Goal: Information Seeking & Learning: Learn about a topic

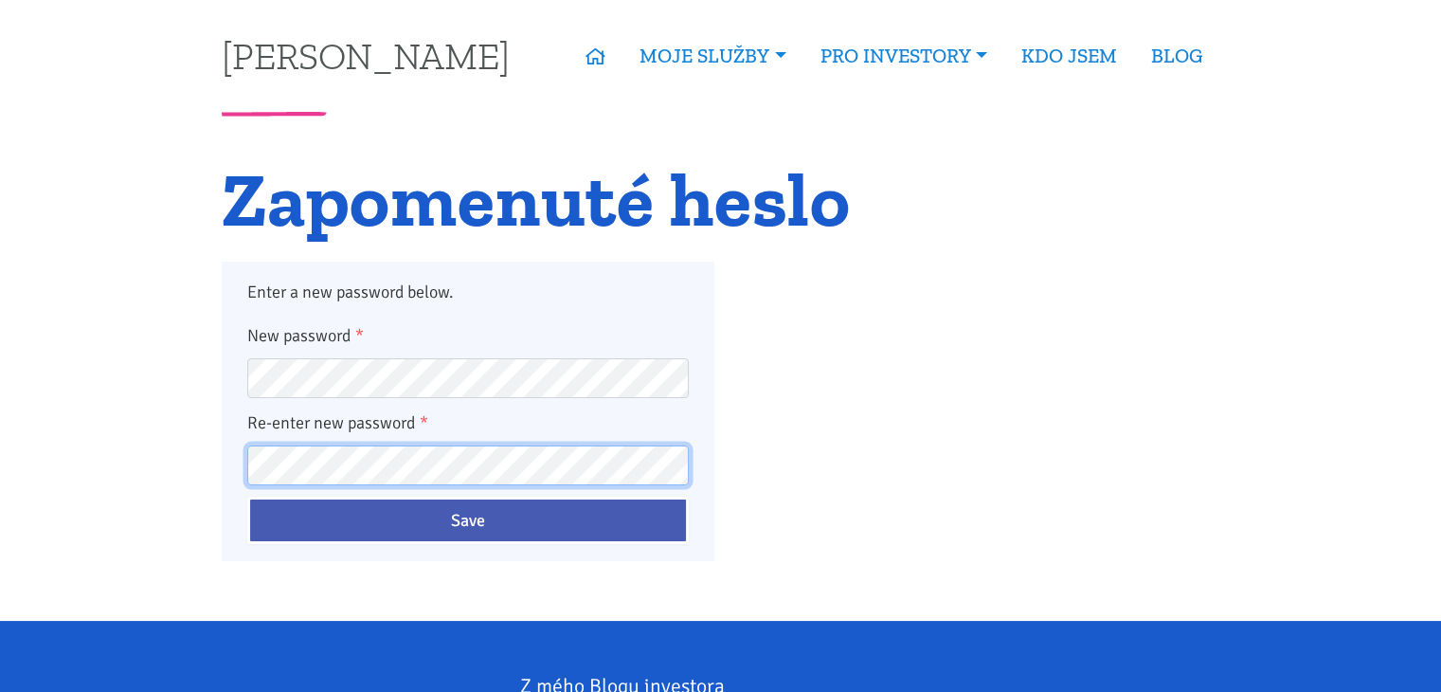
click at [247, 496] on input "Save" at bounding box center [468, 519] width 442 height 47
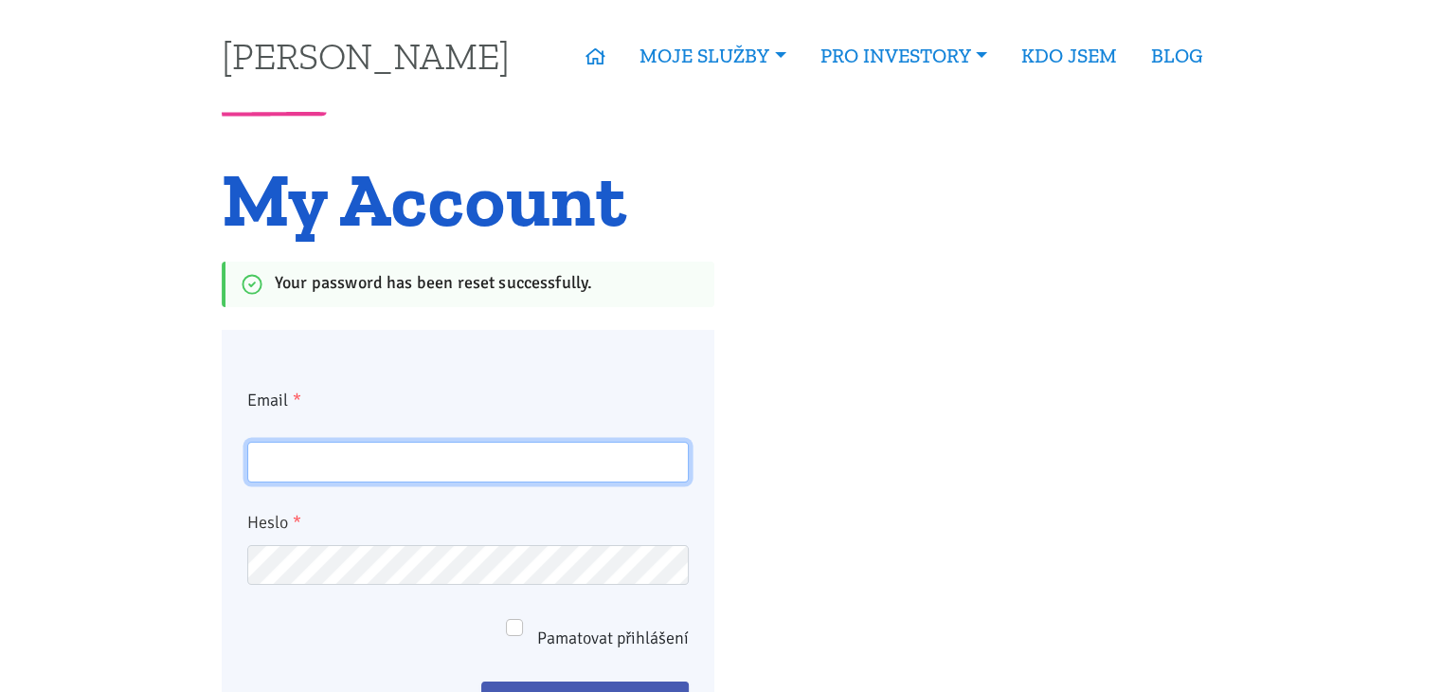
click at [543, 465] on input "Email *" at bounding box center [468, 462] width 442 height 41
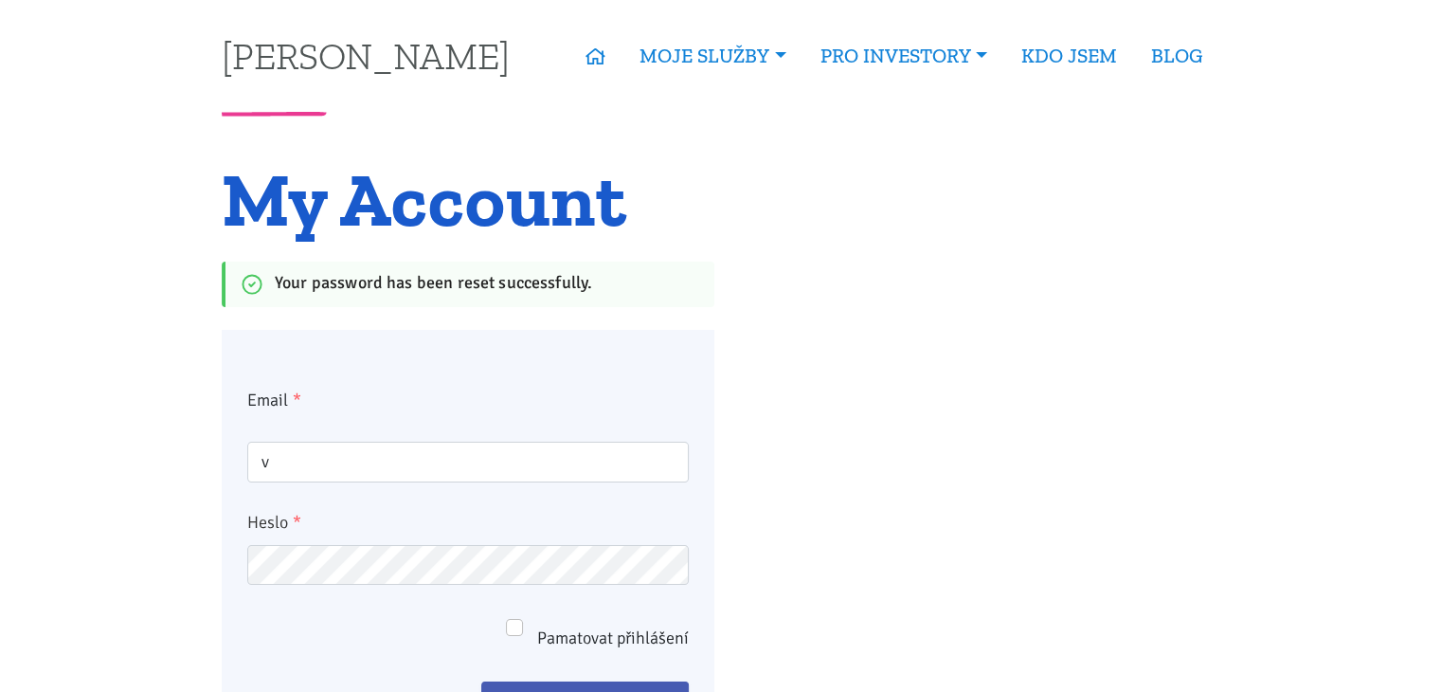
type input "vlastik.urbanec@seznam.cz"
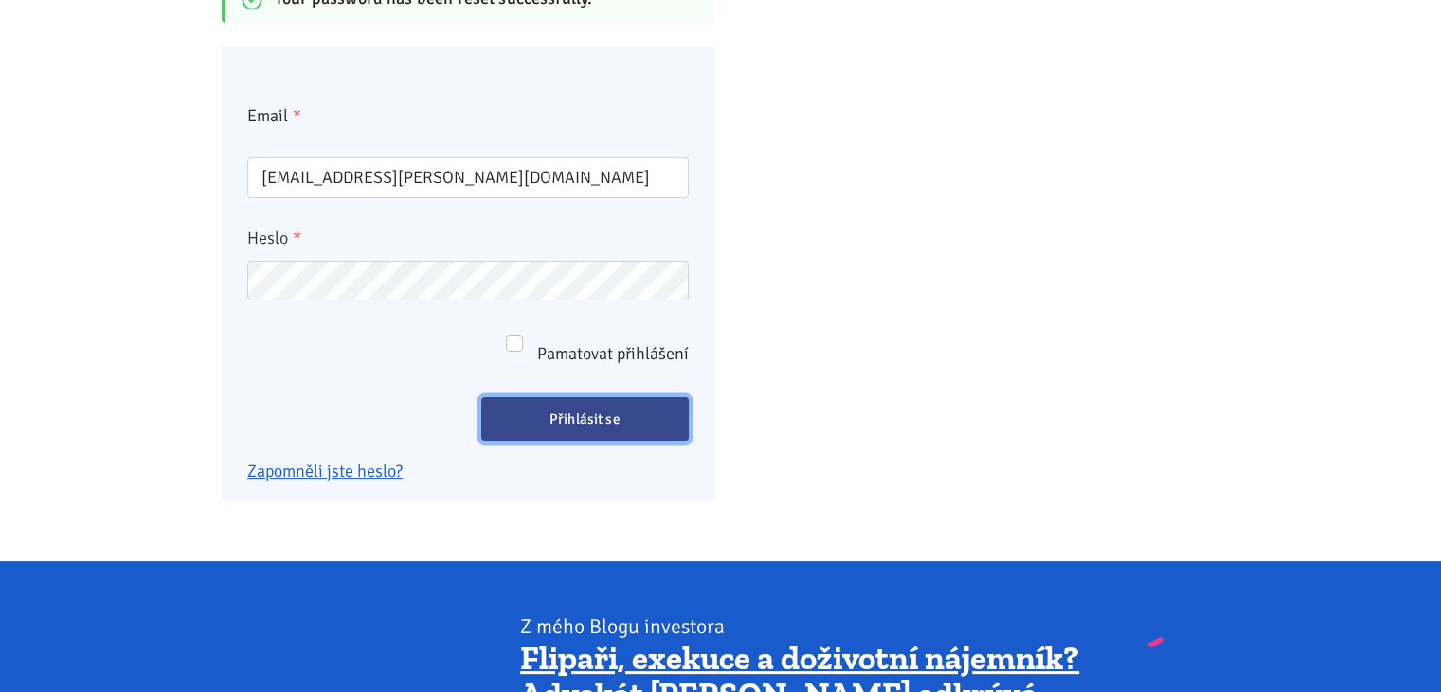
click at [601, 433] on input "Přihlásit se" at bounding box center [585, 419] width 208 height 44
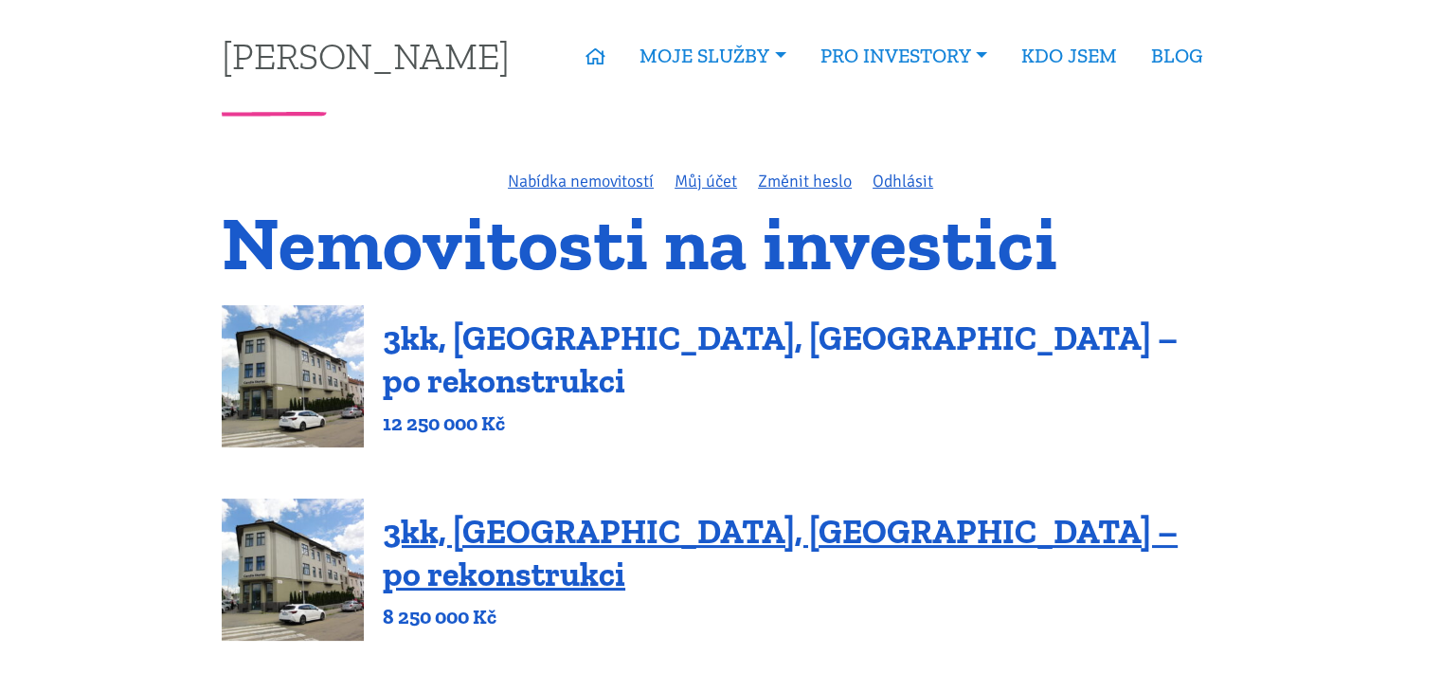
click at [662, 365] on link "3kk, Olomoucká, Brno – po rekonstrukci" at bounding box center [780, 358] width 795 height 83
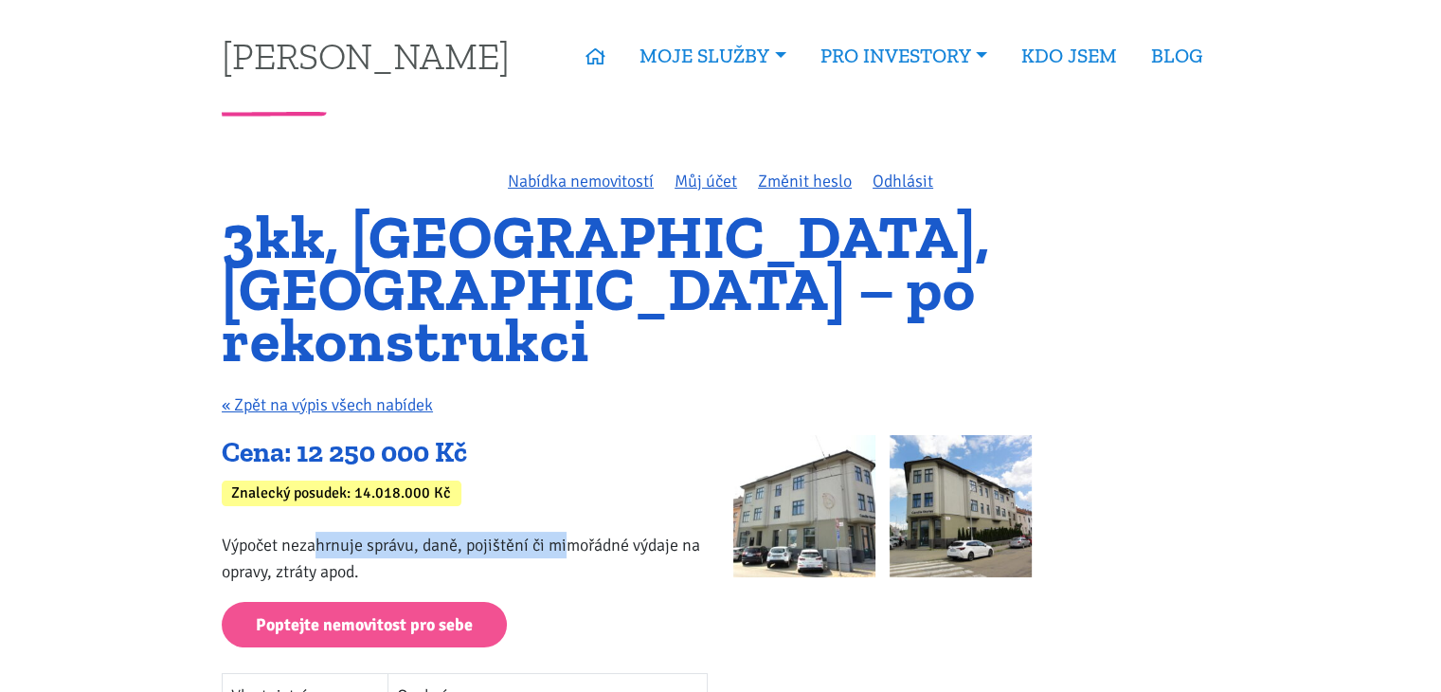
drag, startPoint x: 320, startPoint y: 490, endPoint x: 571, endPoint y: 483, distance: 251.2
click at [571, 532] on p "Výpočet nezahrnuje správu, daně, pojištění či mimořádné výdaje na opravy, ztrát…" at bounding box center [465, 558] width 486 height 53
drag, startPoint x: 417, startPoint y: 438, endPoint x: 343, endPoint y: 437, distance: 73.9
click at [357, 480] on div "Znalecký posudek: 14.018.000 Kč" at bounding box center [342, 493] width 240 height 26
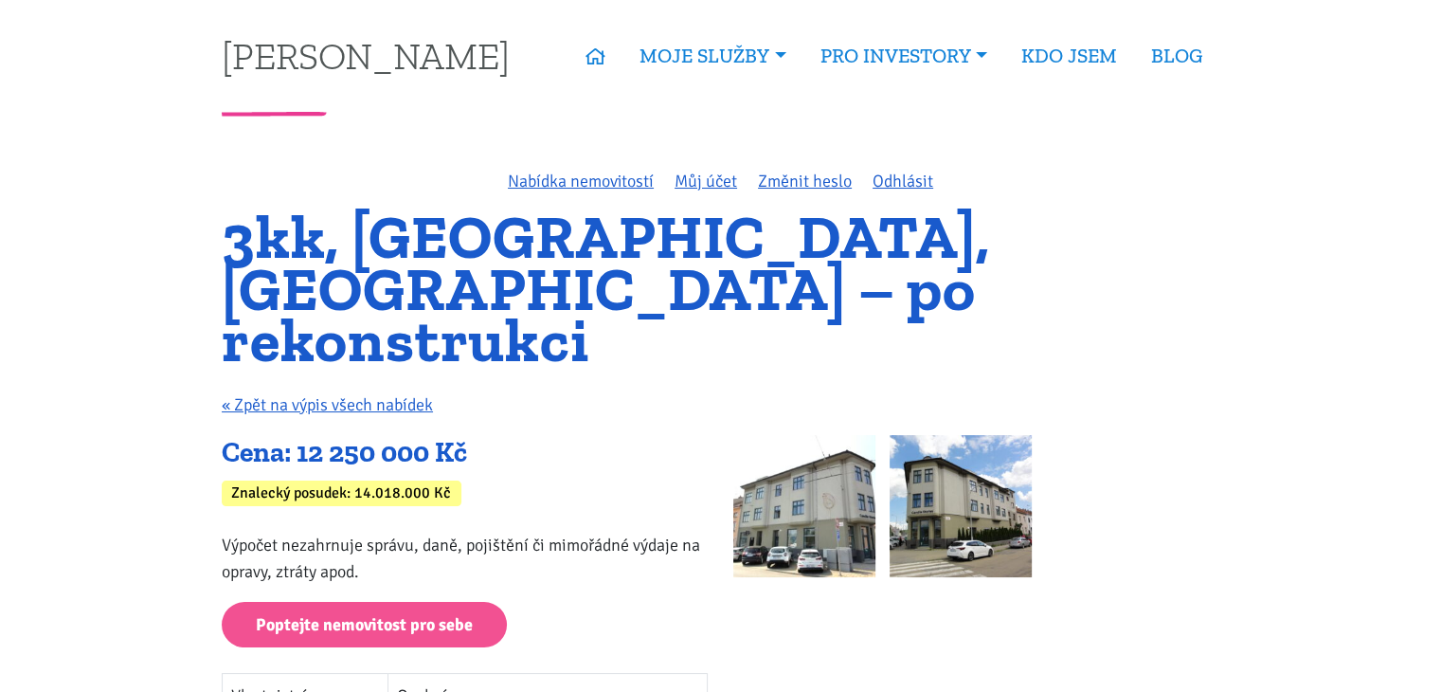
click at [341, 480] on div "Znalecký posudek: 14.018.000 Kč" at bounding box center [342, 493] width 240 height 26
drag, startPoint x: 402, startPoint y: 441, endPoint x: 367, endPoint y: 441, distance: 35.1
click at [367, 480] on div "Znalecký posudek: 14.018.000 Kč" at bounding box center [342, 493] width 240 height 26
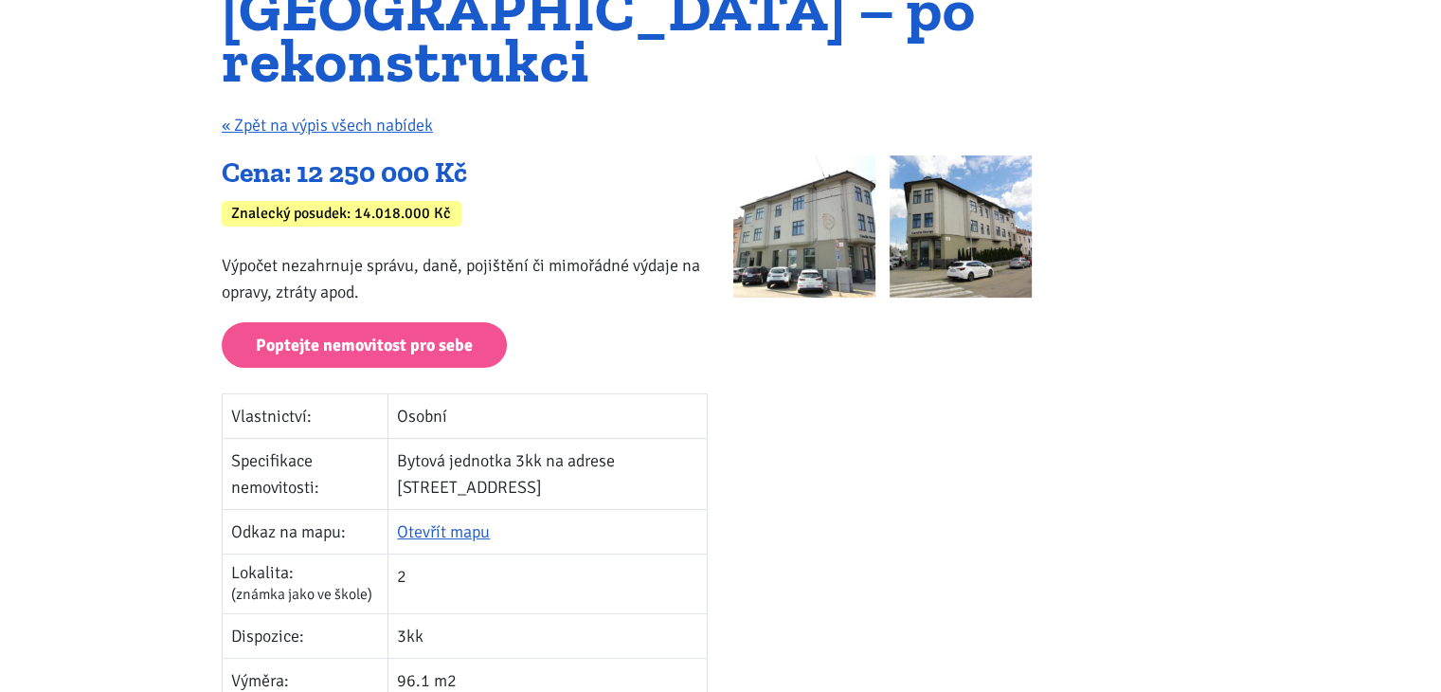
scroll to position [284, 0]
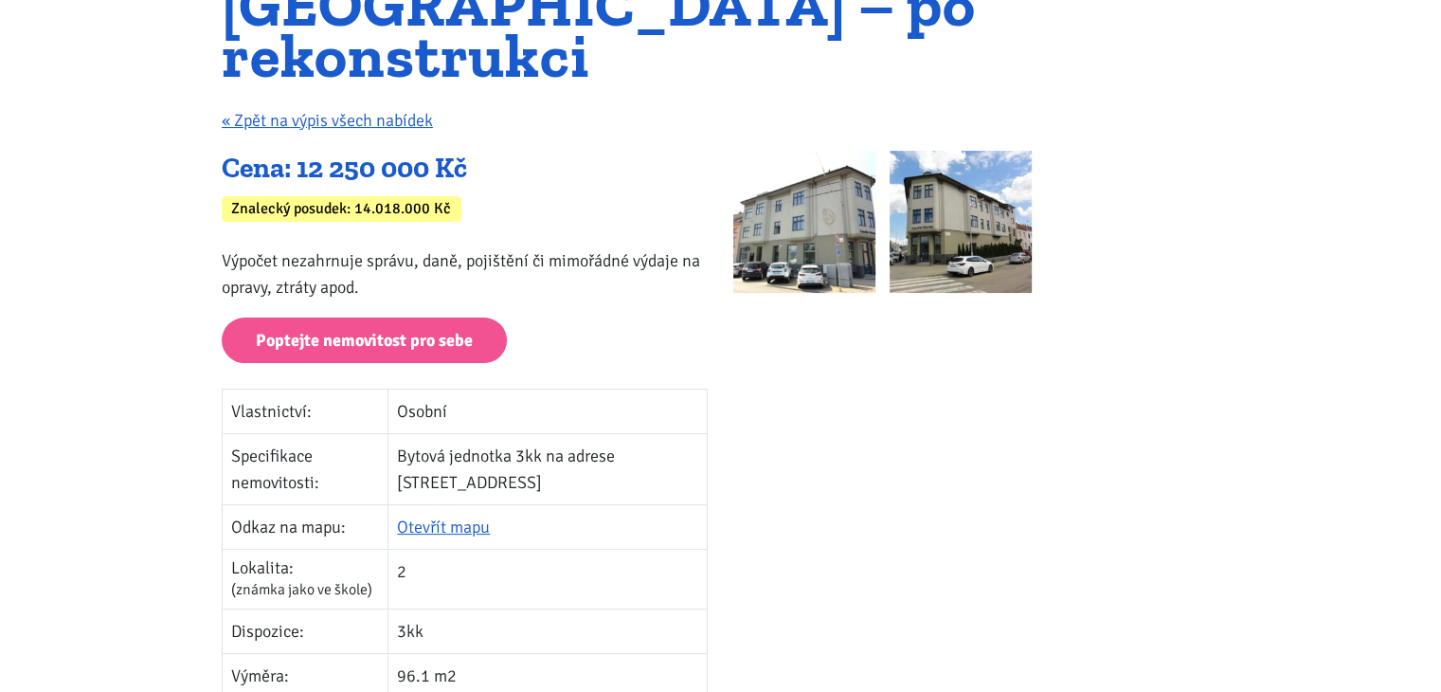
drag, startPoint x: 429, startPoint y: 574, endPoint x: 417, endPoint y: 573, distance: 12.4
click at [420, 608] on td "3kk" at bounding box center [547, 630] width 319 height 45
click at [417, 608] on td "3kk" at bounding box center [547, 630] width 319 height 45
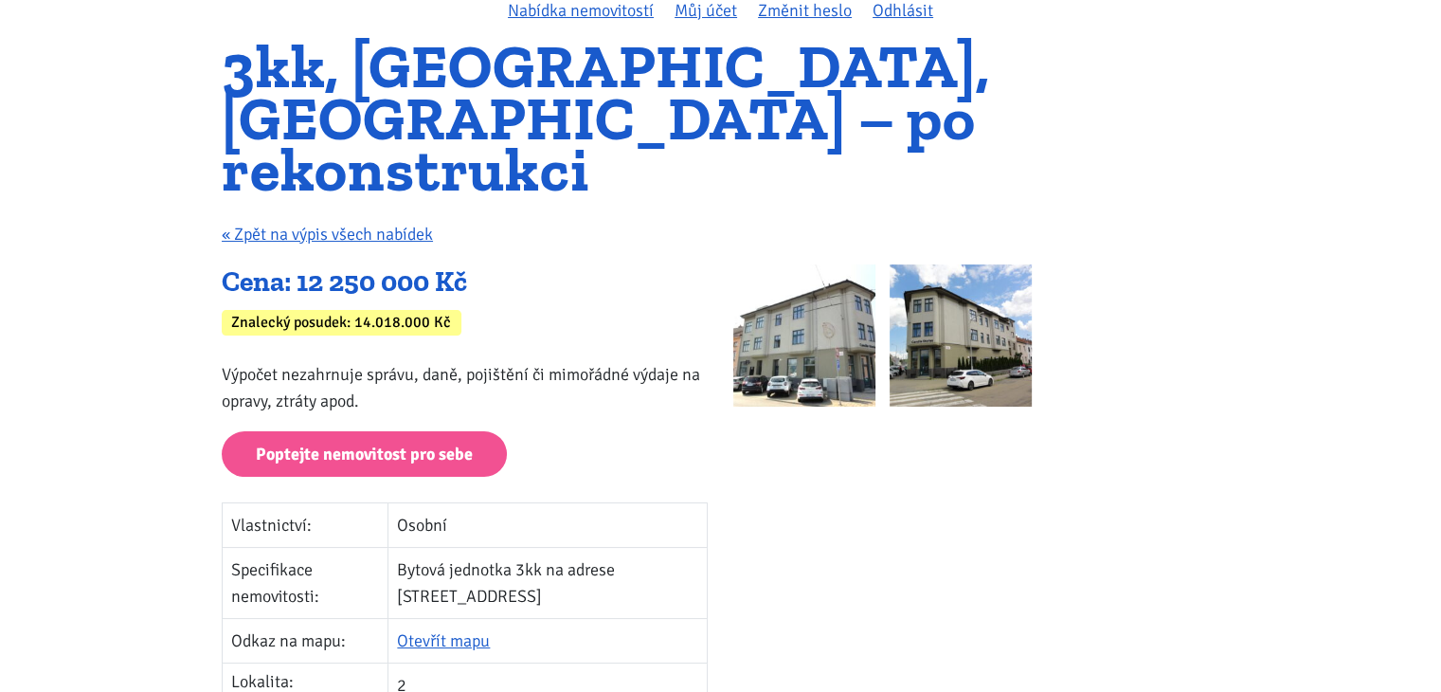
scroll to position [95, 0]
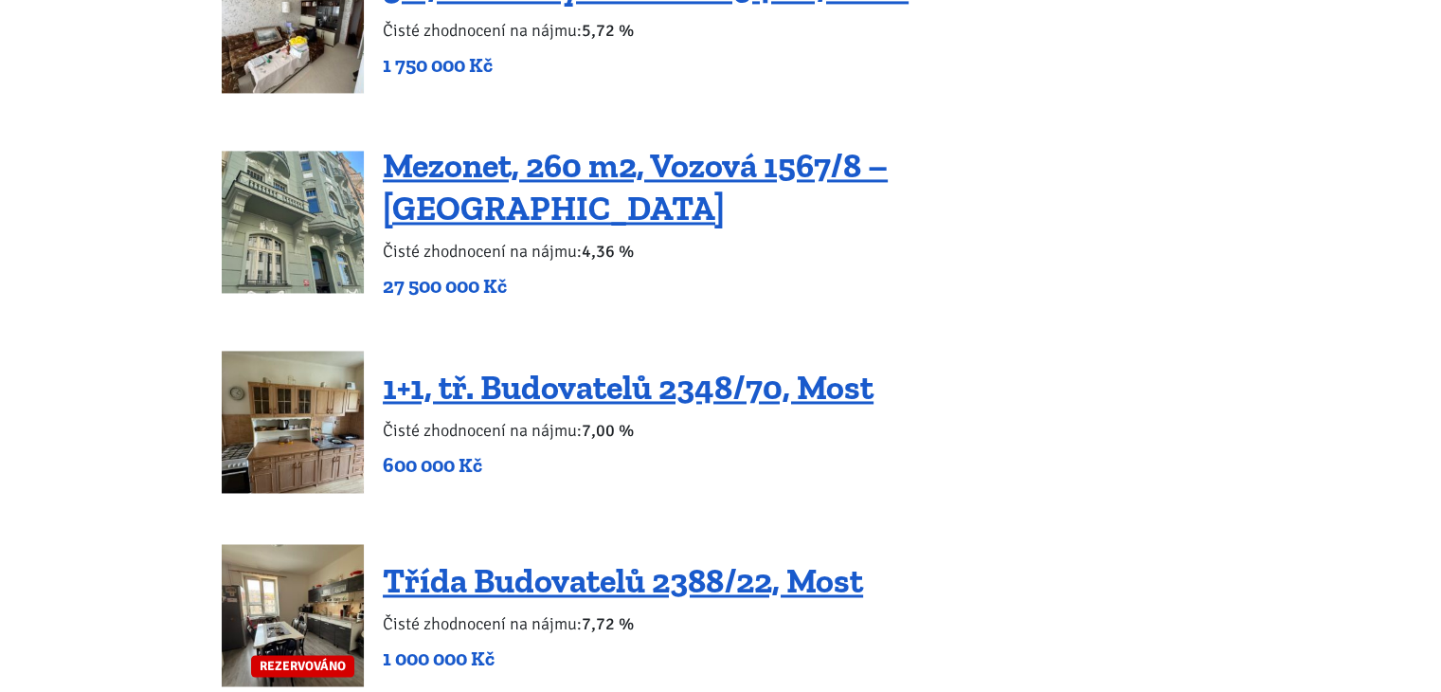
scroll to position [2937, 0]
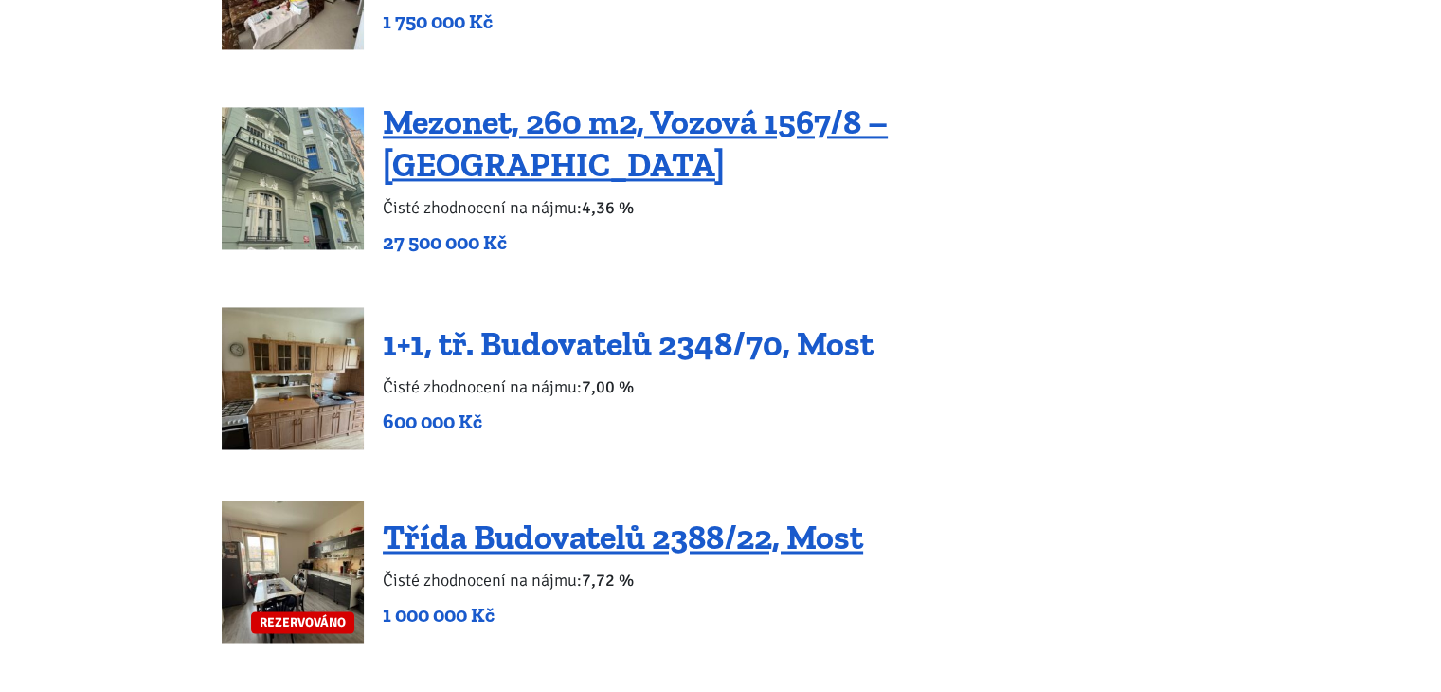
click at [634, 323] on link "1+1, tř. Budovatelů 2348/70, Most" at bounding box center [628, 343] width 491 height 41
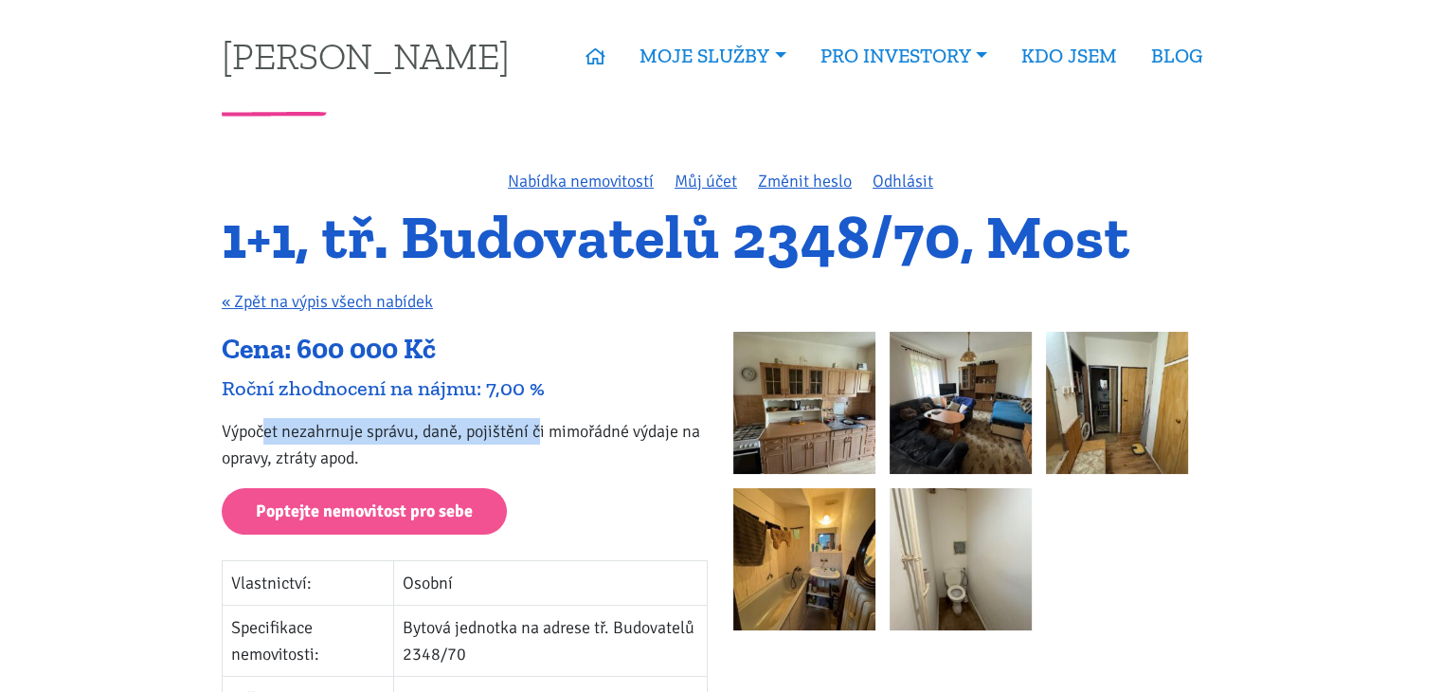
drag, startPoint x: 262, startPoint y: 422, endPoint x: 561, endPoint y: 410, distance: 299.6
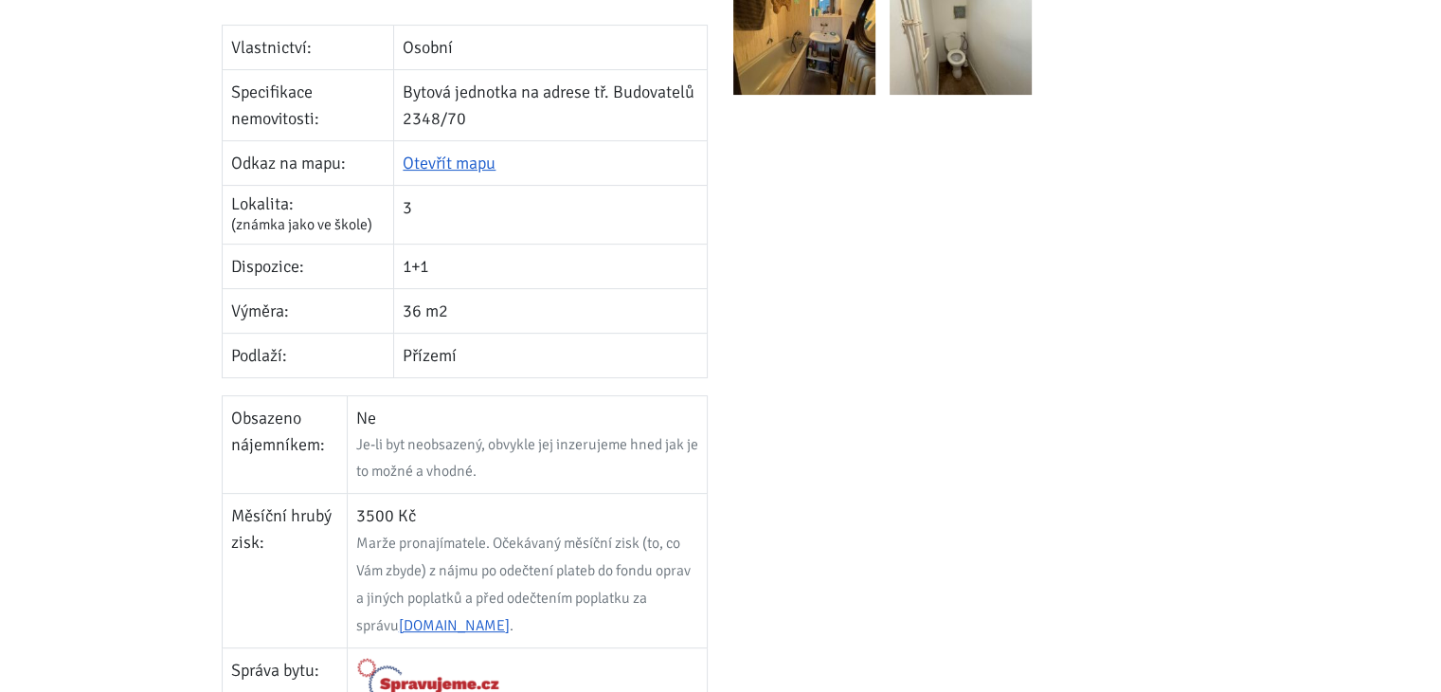
scroll to position [569, 0]
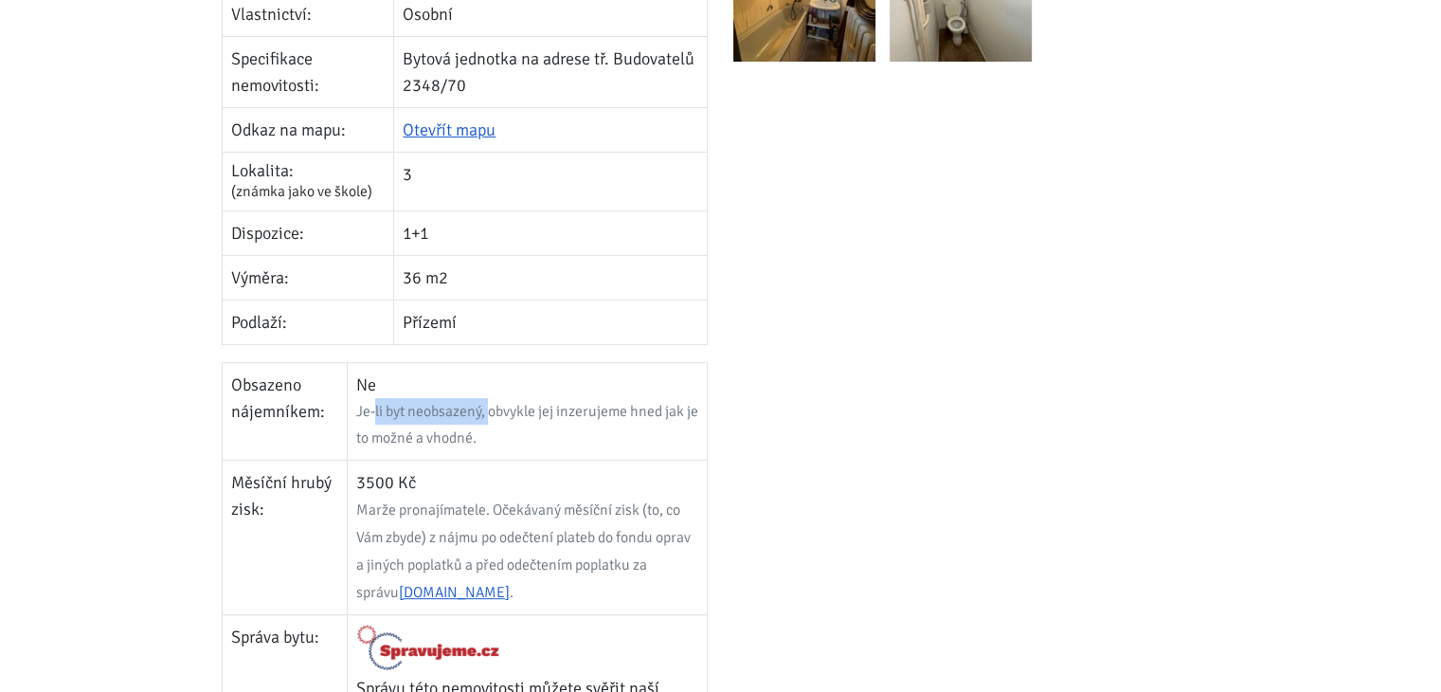
drag, startPoint x: 374, startPoint y: 406, endPoint x: 499, endPoint y: 406, distance: 125.1
click at [496, 406] on div "Je-li byt neobsazený, obvykle jej inzerujeme hned jak je to možné a vhodné." at bounding box center [527, 424] width 342 height 53
click at [499, 406] on div "Je-li byt neobsazený, obvykle jej inzerujeme hned jak je to možné a vhodné." at bounding box center [527, 424] width 342 height 53
drag, startPoint x: 424, startPoint y: 436, endPoint x: 471, endPoint y: 432, distance: 47.5
click at [466, 433] on div "Je-li byt neobsazený, obvykle jej inzerujeme hned jak je to možné a vhodné." at bounding box center [527, 424] width 342 height 53
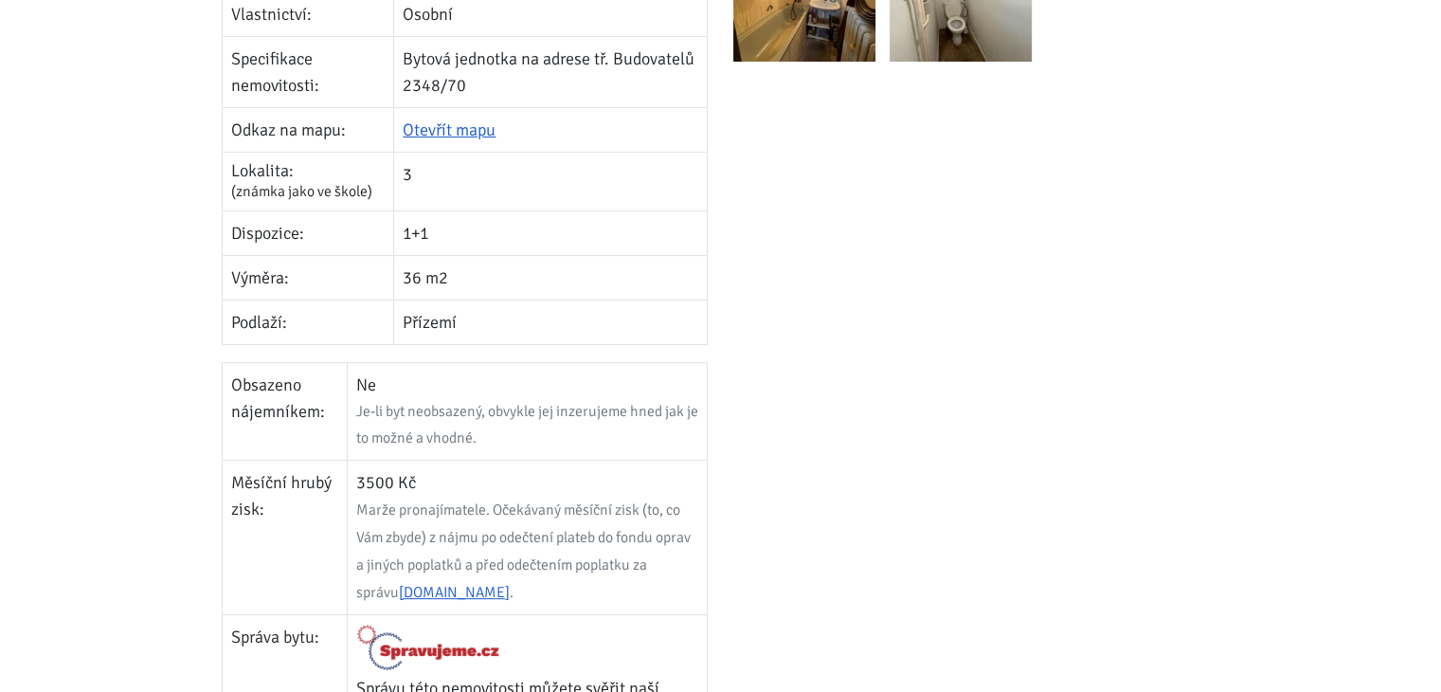
click at [485, 430] on div "Je-li byt neobsazený, obvykle jej inzerujeme hned jak je to možné a vhodné." at bounding box center [527, 424] width 342 height 53
drag, startPoint x: 383, startPoint y: 474, endPoint x: 444, endPoint y: 473, distance: 61.6
click at [444, 473] on td "3500 Kč Marže pronajímatele. Očekávaný měsíční zisk (to, co Vám zbyde) z nájmu …" at bounding box center [527, 537] width 360 height 154
drag, startPoint x: 379, startPoint y: 515, endPoint x: 539, endPoint y: 511, distance: 160.2
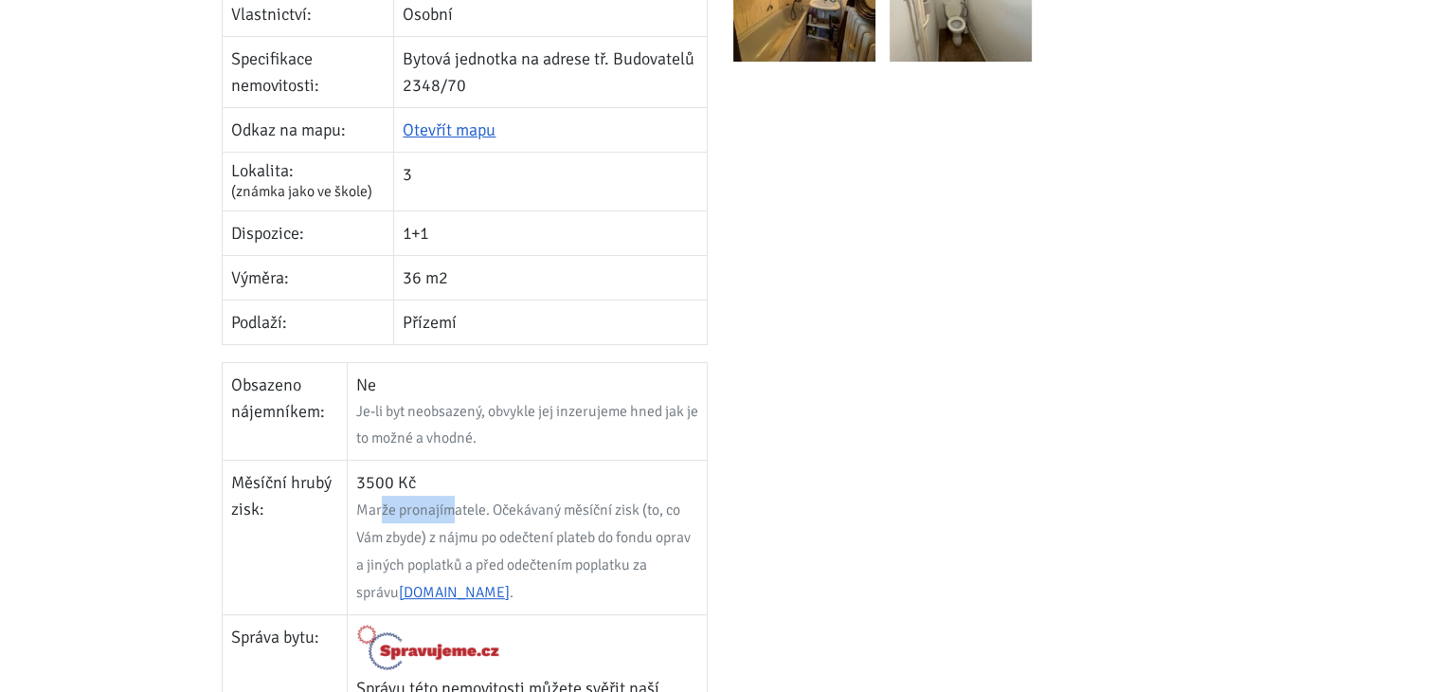
click at [539, 511] on span "Marže pronajímatele. Očekávaný měsíční zisk (to, co Vám zbyde) z nájmu po odečt…" at bounding box center [523, 550] width 334 height 101
click at [554, 511] on span "Marže pronajímatele. Očekávaný měsíční zisk (to, co Vám zbyde) z nájmu po odečt…" at bounding box center [523, 550] width 334 height 101
drag, startPoint x: 435, startPoint y: 497, endPoint x: 544, endPoint y: 496, distance: 109.0
click at [531, 496] on td "3500 Kč Marže pronajímatele. Očekávaný měsíční zisk (to, co Vám zbyde) z nájmu …" at bounding box center [527, 537] width 360 height 154
click at [547, 496] on td "3500 Kč Marže pronajímatele. Očekávaný měsíční zisk (to, co Vám zbyde) z nájmu …" at bounding box center [527, 537] width 360 height 154
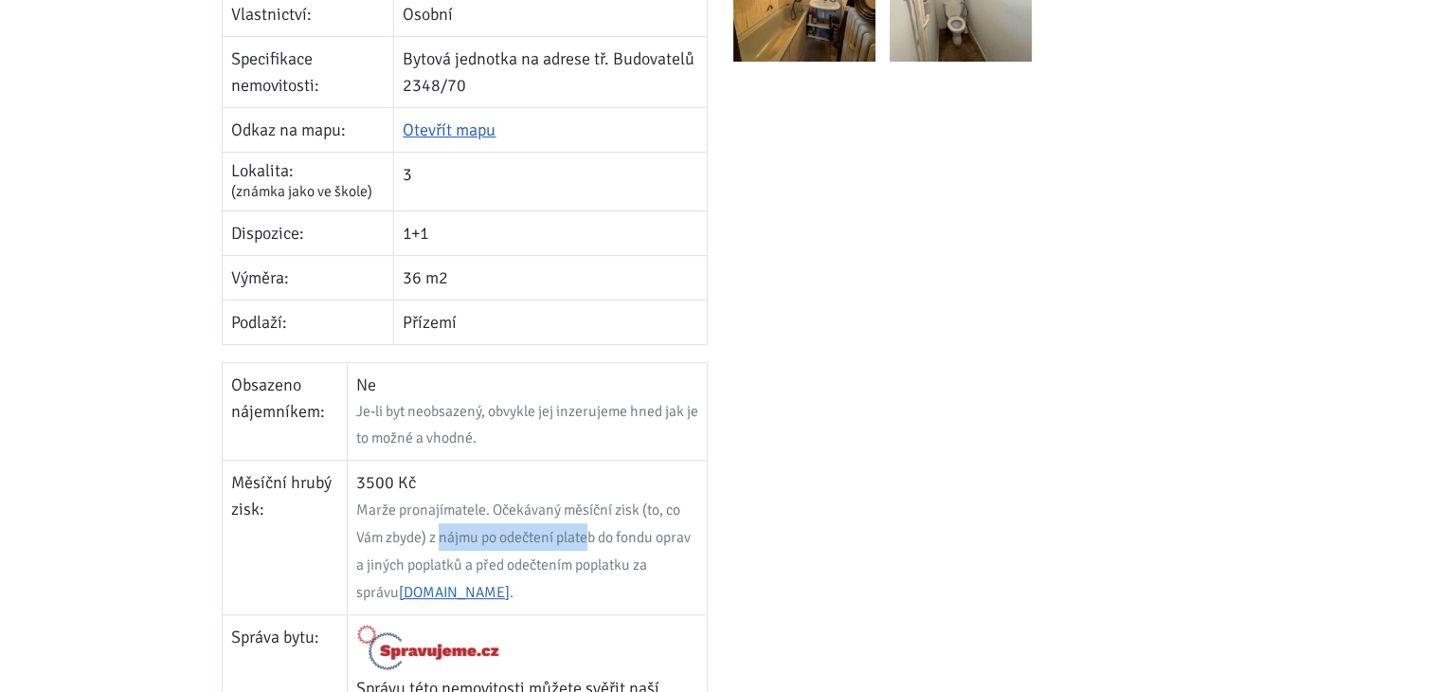
drag, startPoint x: 484, startPoint y: 528, endPoint x: 594, endPoint y: 526, distance: 109.9
click at [591, 526] on span "Marže pronajímatele. Očekávaný měsíční zisk (to, co Vám zbyde) z nájmu po odečt…" at bounding box center [523, 550] width 334 height 101
click at [595, 526] on span "Marže pronajímatele. Očekávaný měsíční zisk (to, co Vám zbyde) z nájmu po odečt…" at bounding box center [523, 550] width 334 height 101
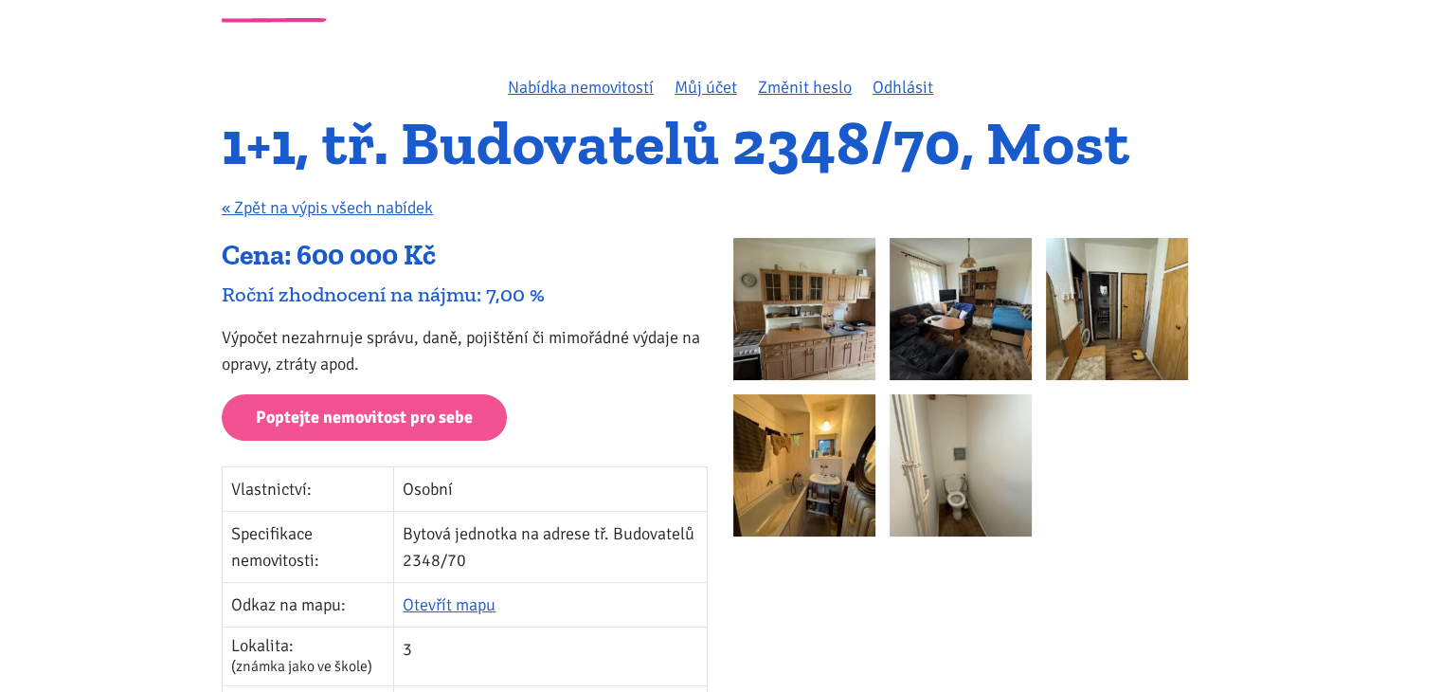
scroll to position [0, 0]
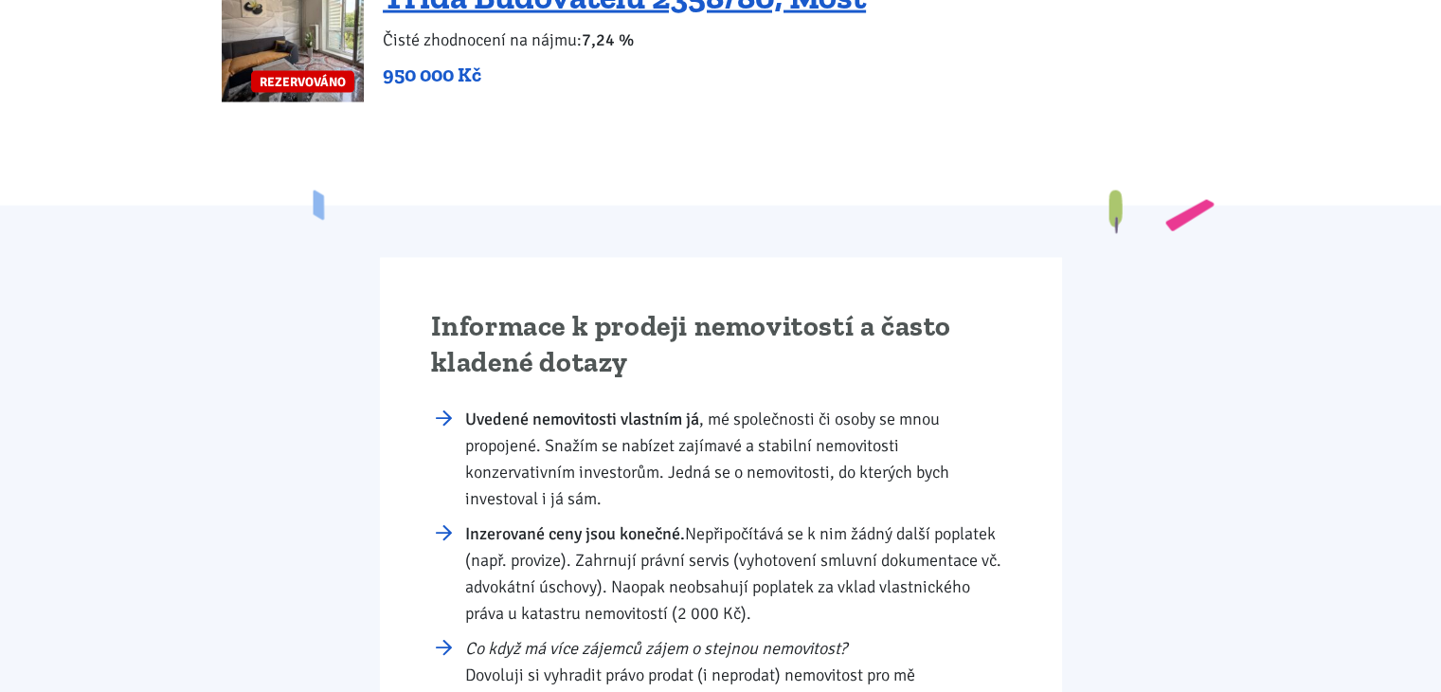
scroll to position [3790, 0]
